Goal: Obtain resource: Obtain resource

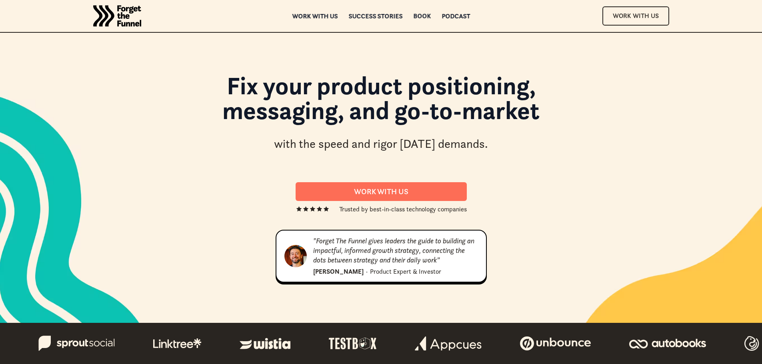
click at [419, 17] on div "Book" at bounding box center [422, 16] width 18 height 6
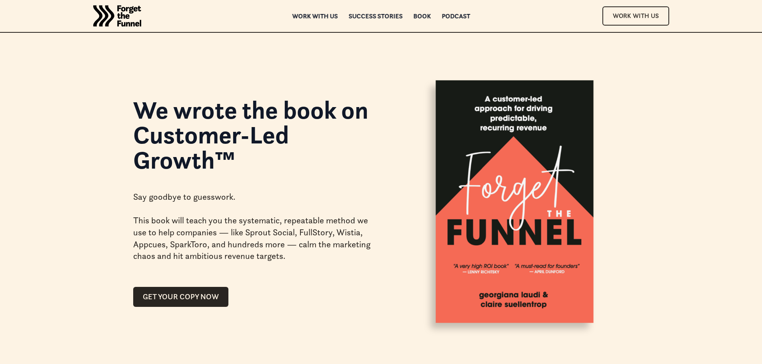
click at [491, 172] on img at bounding box center [509, 203] width 191 height 304
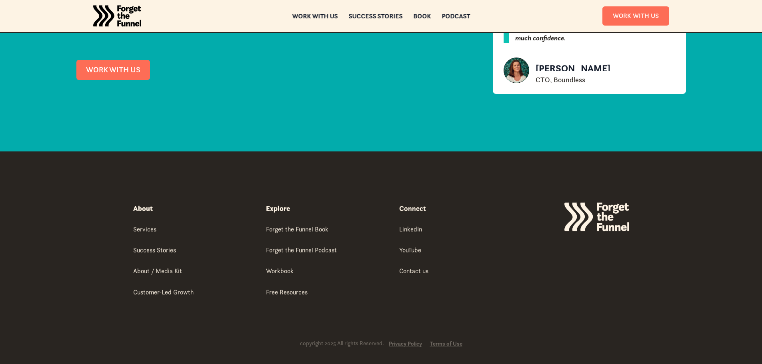
scroll to position [2429, 0]
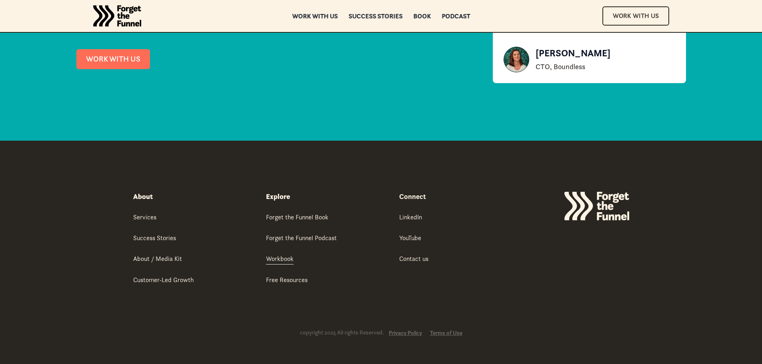
click at [283, 260] on div "Workbook" at bounding box center [280, 258] width 28 height 9
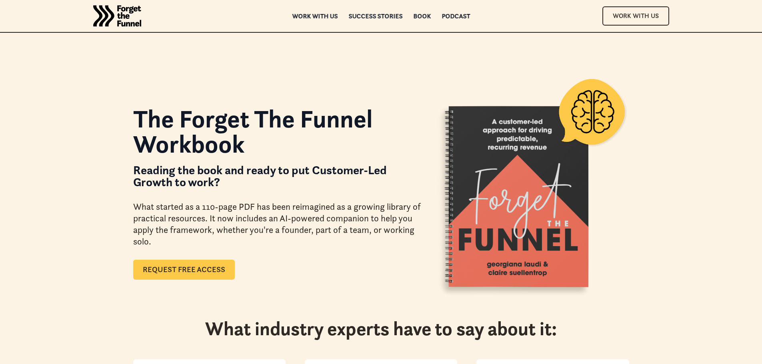
click at [182, 271] on link "Request Free Access" at bounding box center [184, 270] width 102 height 20
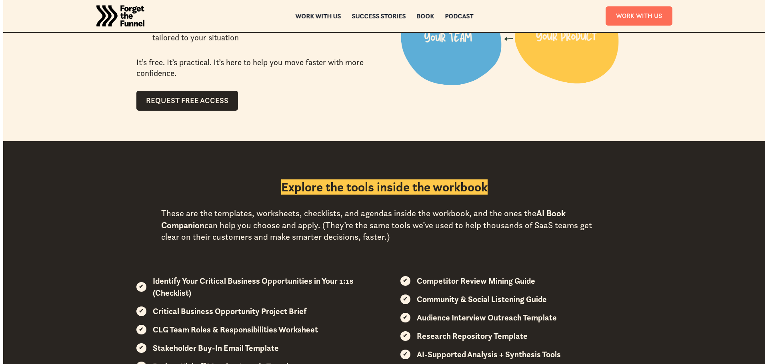
scroll to position [680, 0]
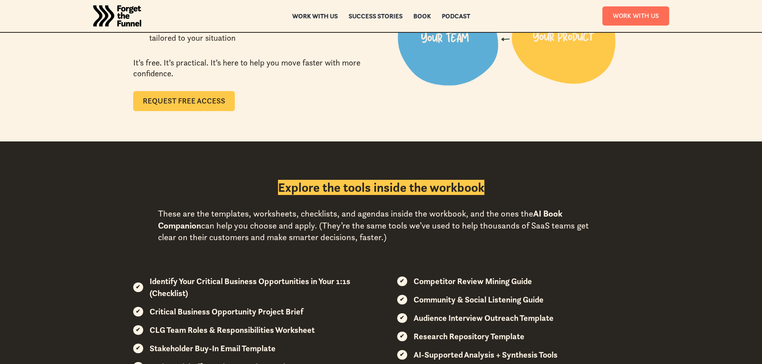
click at [212, 106] on link "Request Free Access" at bounding box center [184, 101] width 102 height 20
